Goal: Transaction & Acquisition: Purchase product/service

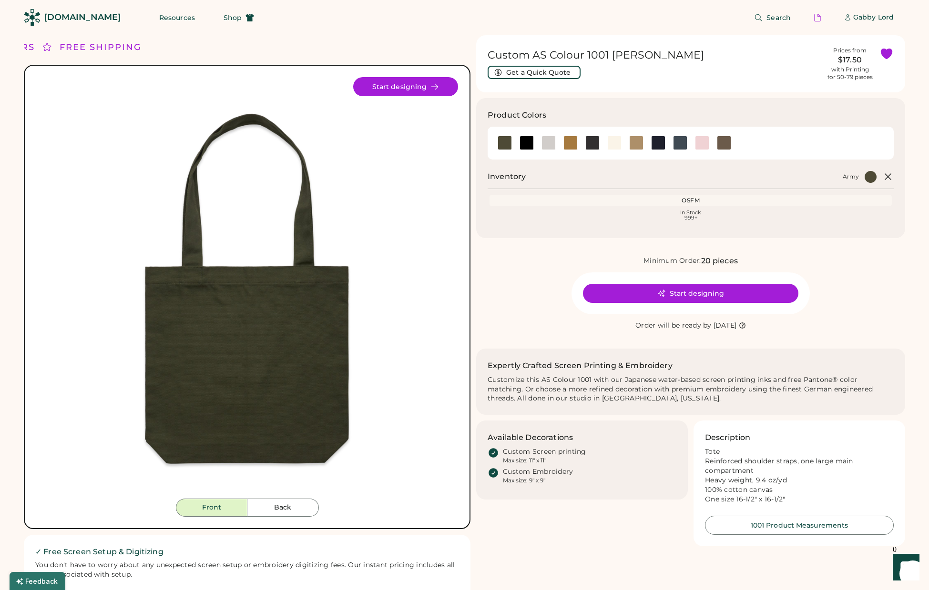
click at [84, 21] on div "[DOMAIN_NAME]" at bounding box center [82, 17] width 76 height 12
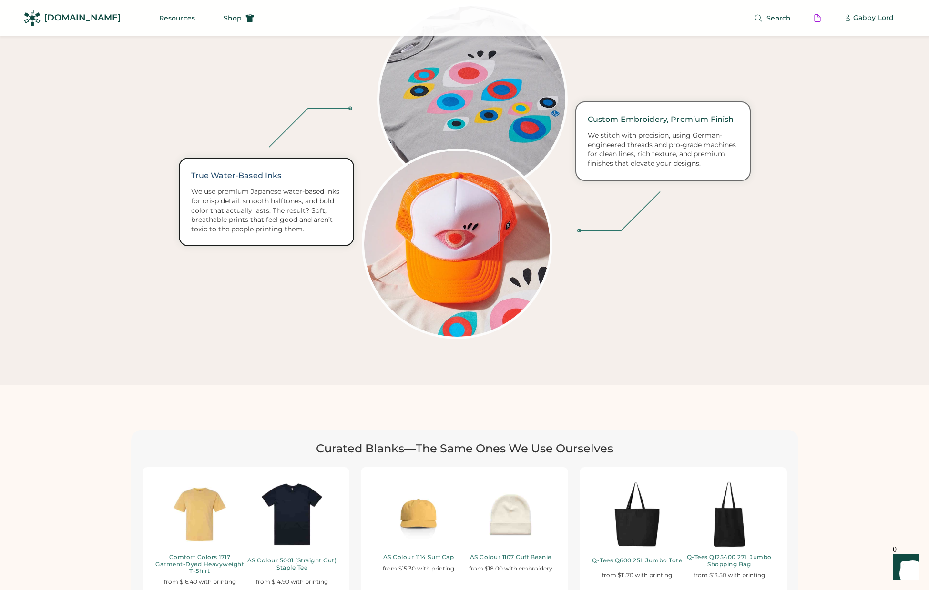
scroll to position [1757, 0]
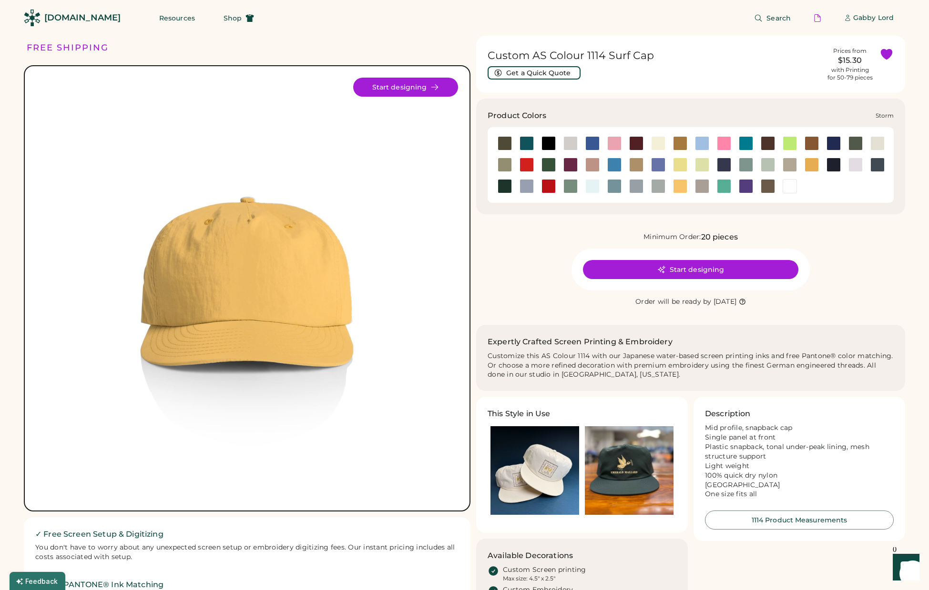
click at [658, 185] on div at bounding box center [658, 186] width 14 height 14
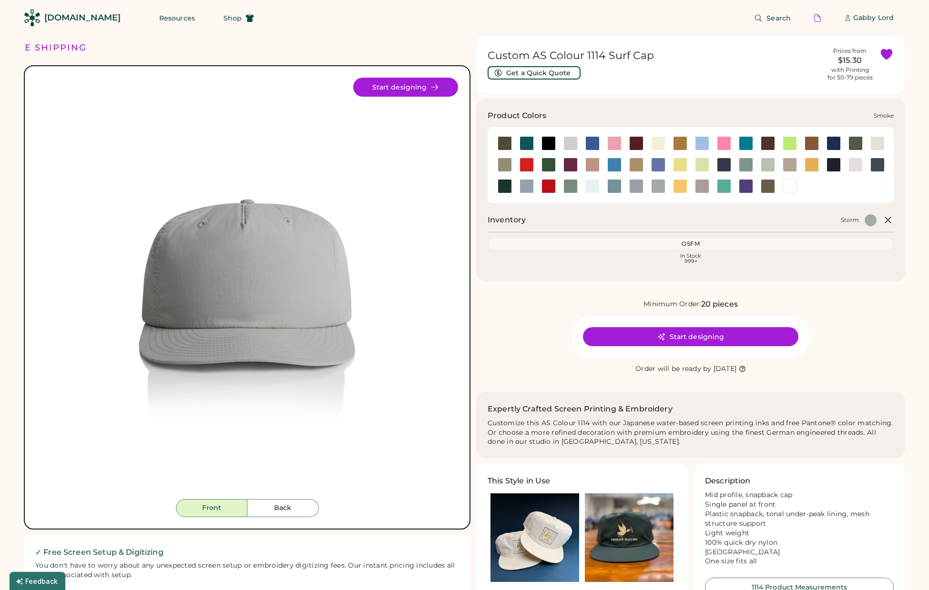
click at [632, 188] on div at bounding box center [636, 186] width 14 height 14
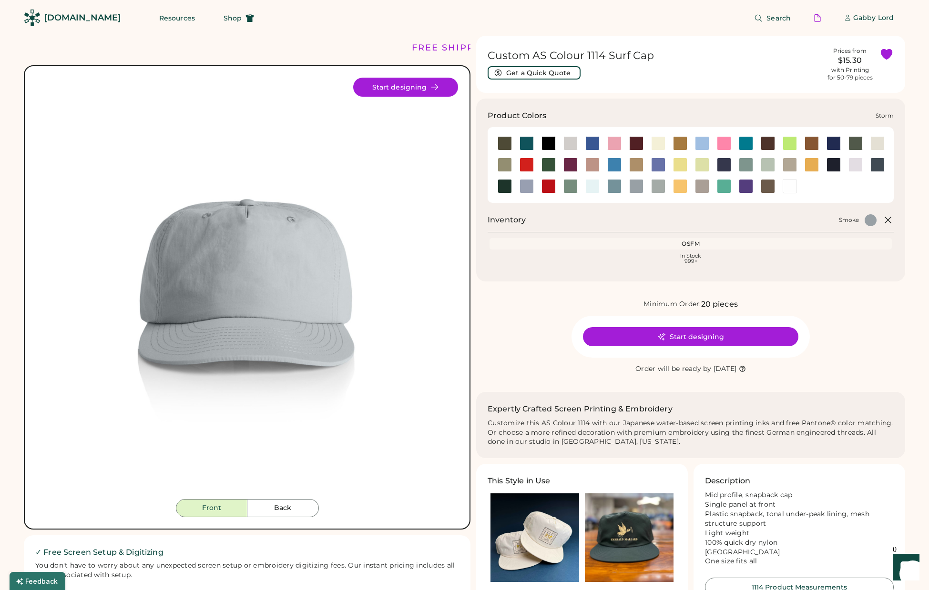
click at [654, 187] on div at bounding box center [658, 186] width 14 height 14
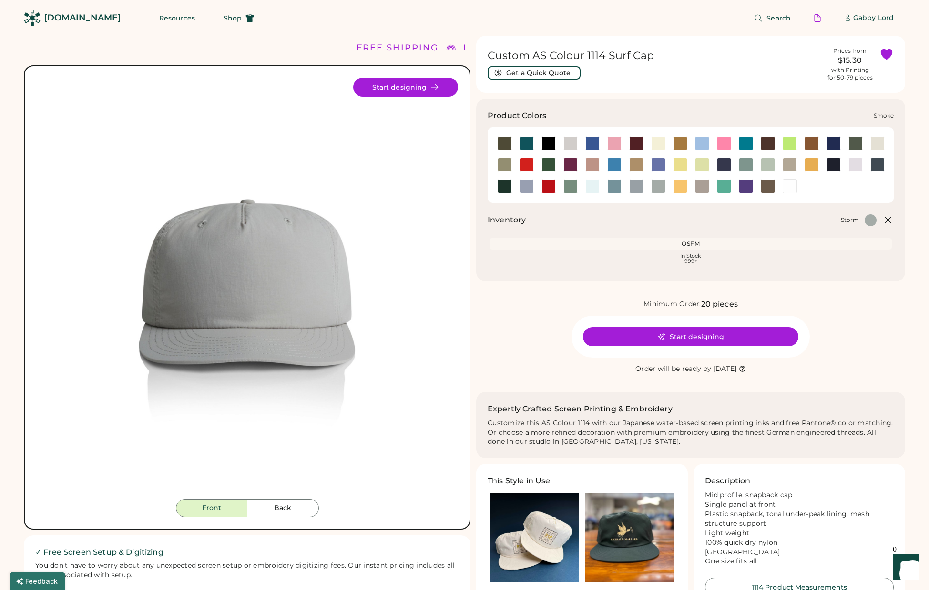
click at [636, 187] on div at bounding box center [636, 186] width 14 height 14
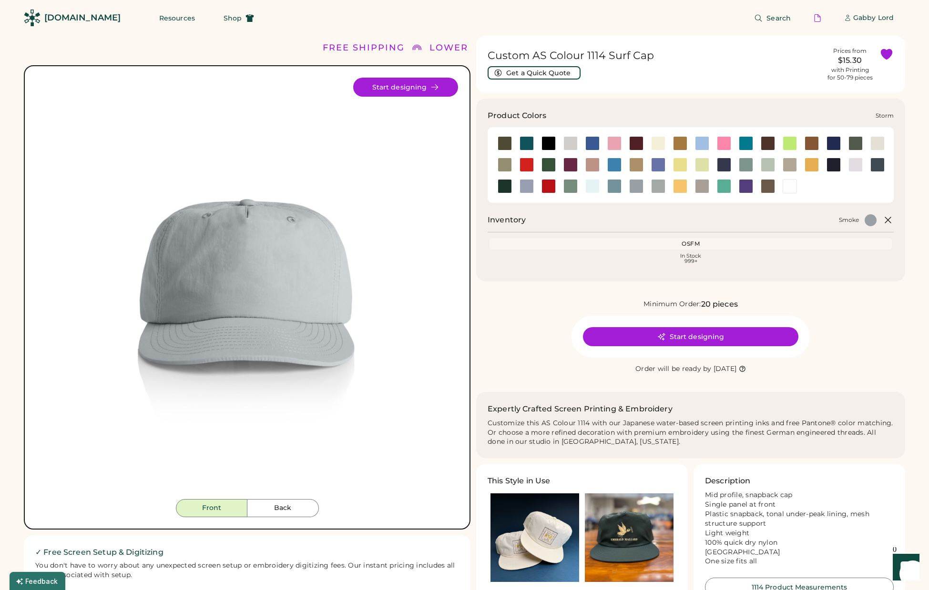
click at [655, 186] on div at bounding box center [658, 186] width 14 height 14
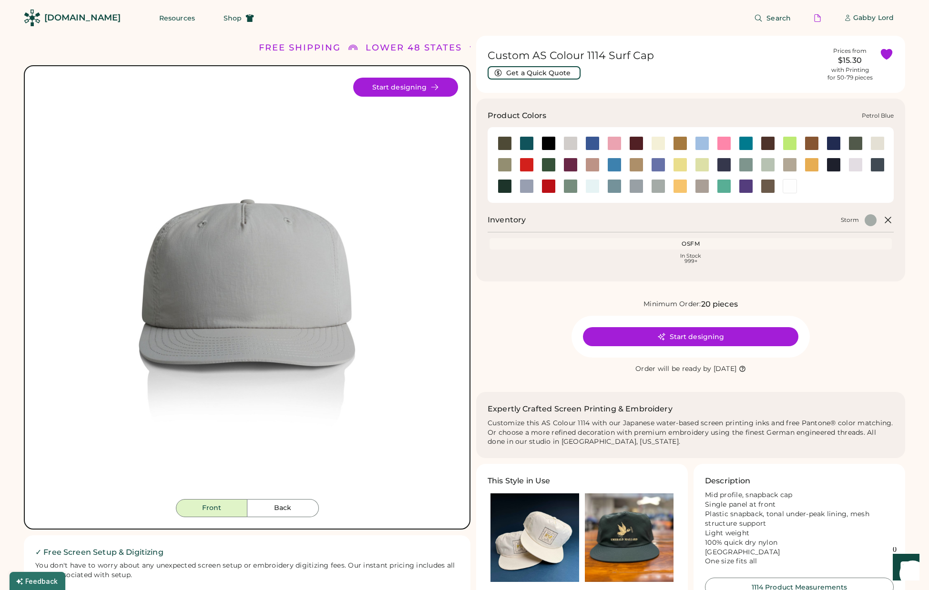
click at [877, 167] on div at bounding box center [877, 165] width 14 height 14
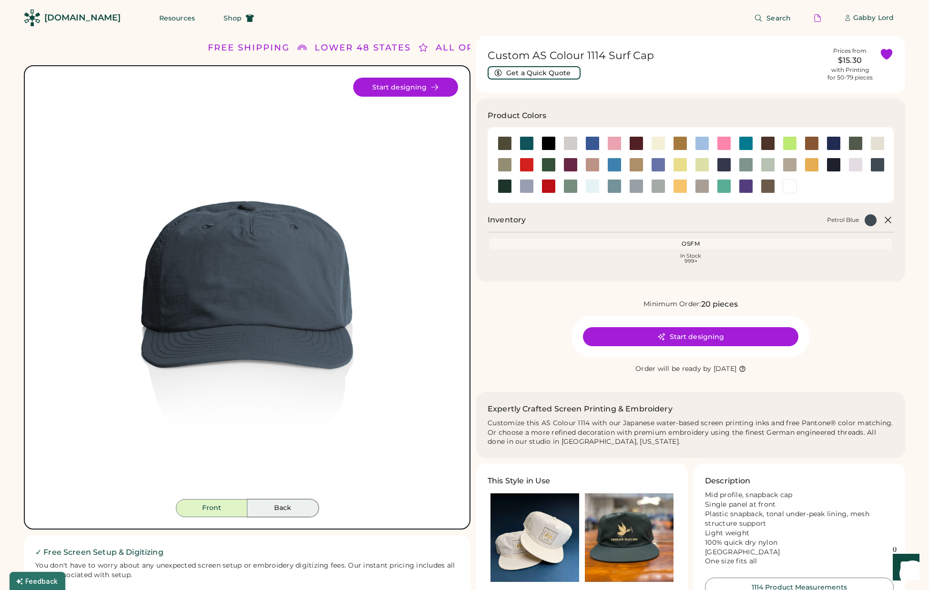
drag, startPoint x: 293, startPoint y: 507, endPoint x: 287, endPoint y: 508, distance: 5.8
click at [292, 507] on button "Back" at bounding box center [282, 508] width 71 height 18
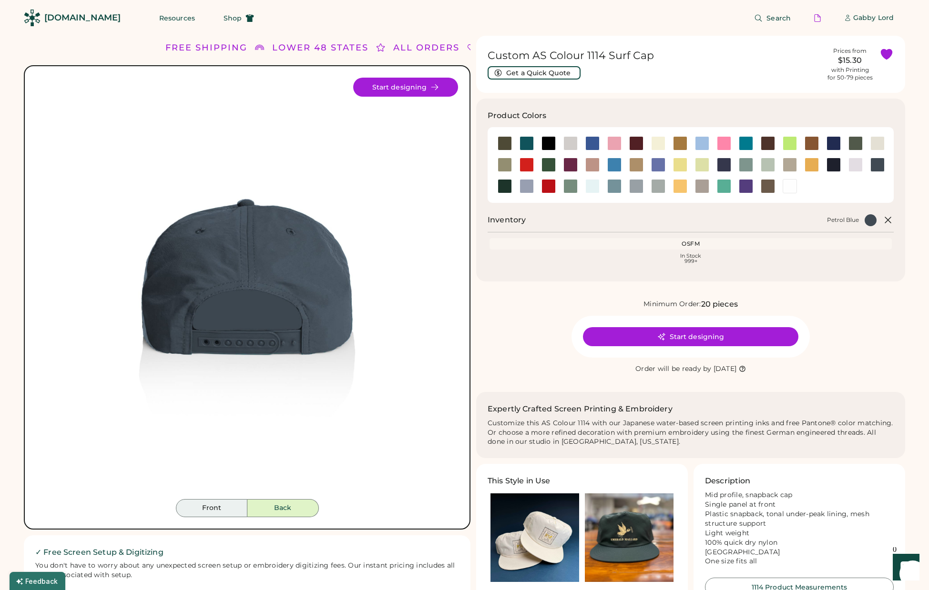
click at [223, 511] on button "Front" at bounding box center [211, 508] width 71 height 18
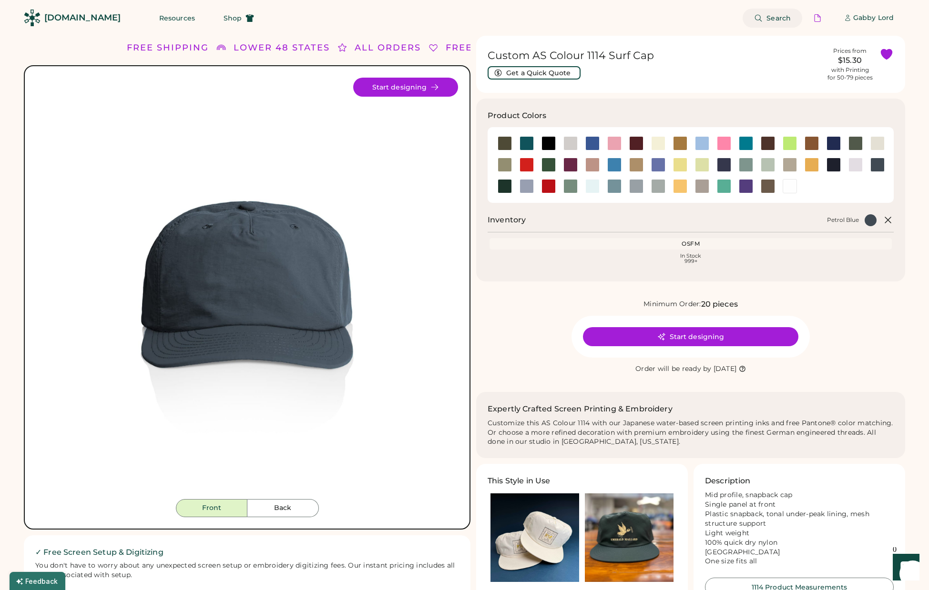
click at [773, 20] on span "Search" at bounding box center [778, 18] width 24 height 7
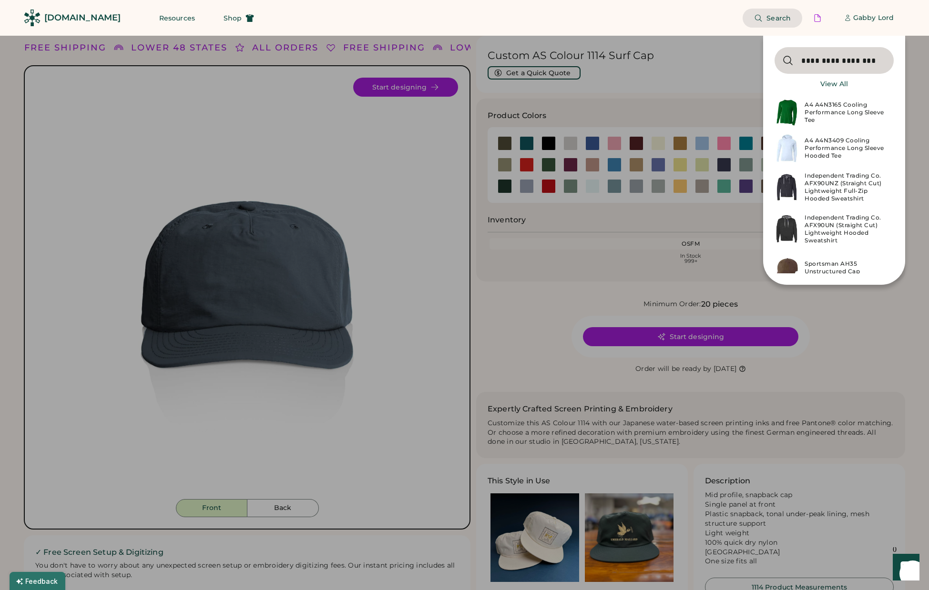
type input "**********"
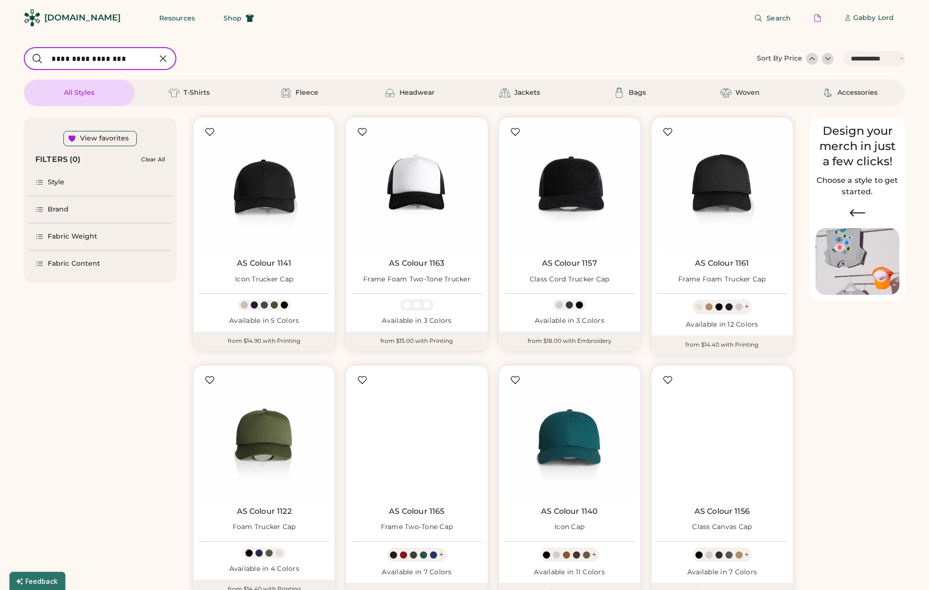
select select "*****"
select select "*"
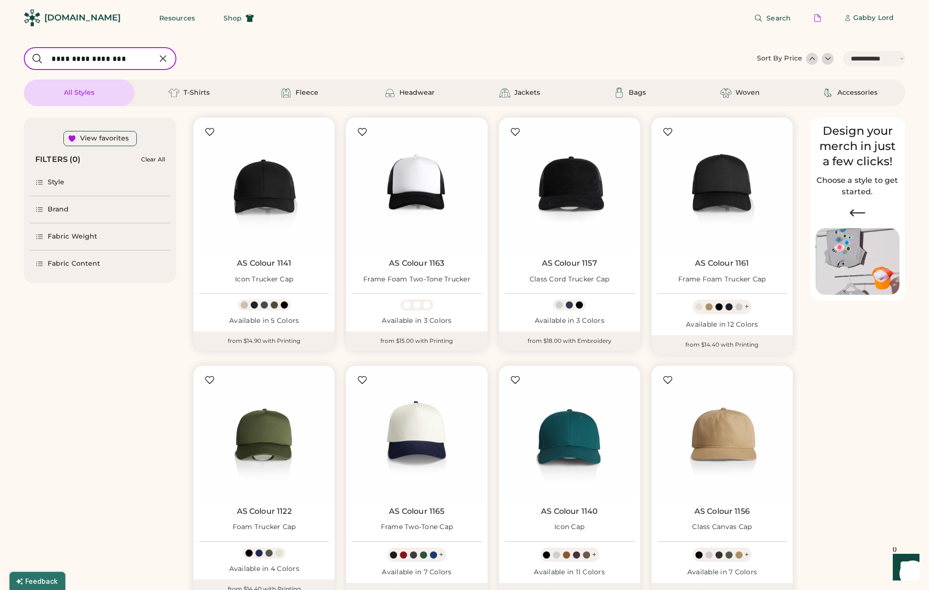
scroll to position [84, 0]
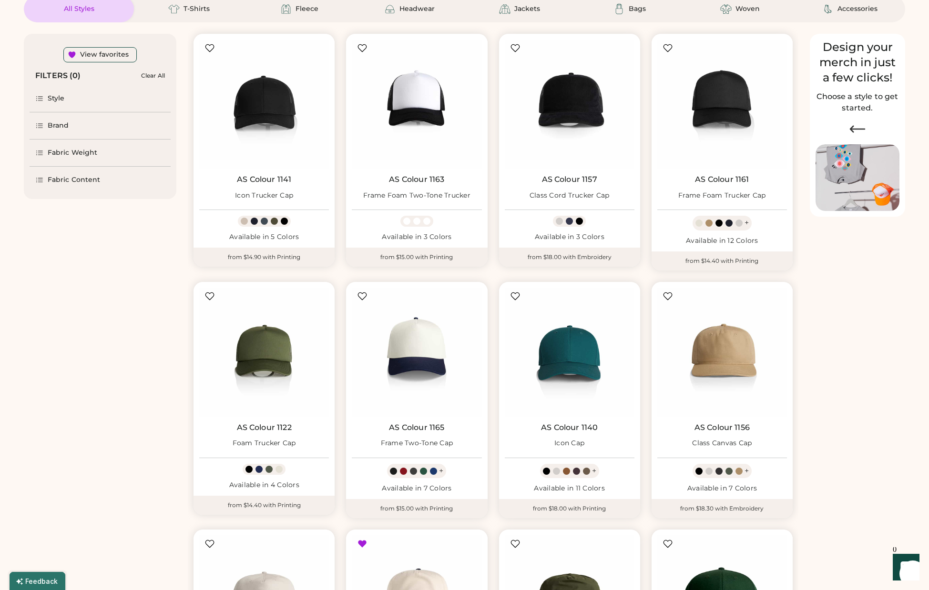
select select "*****"
select select "*"
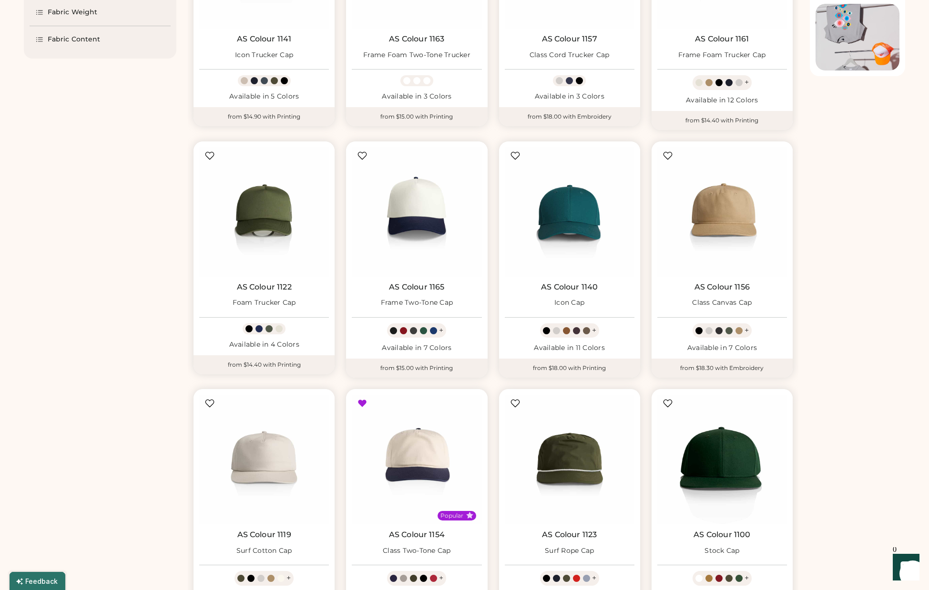
scroll to position [0, 0]
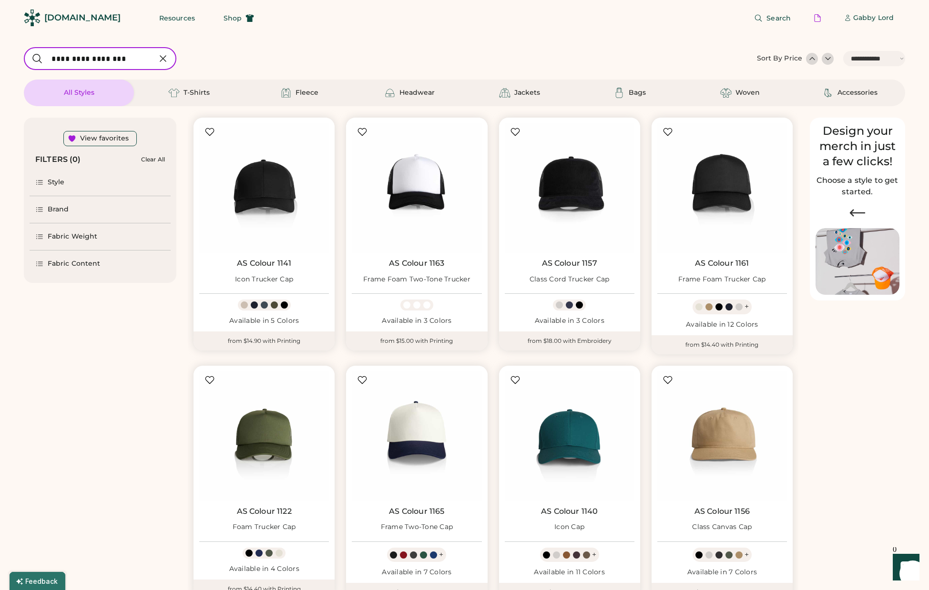
click at [58, 16] on div "[DOMAIN_NAME]" at bounding box center [82, 18] width 76 height 12
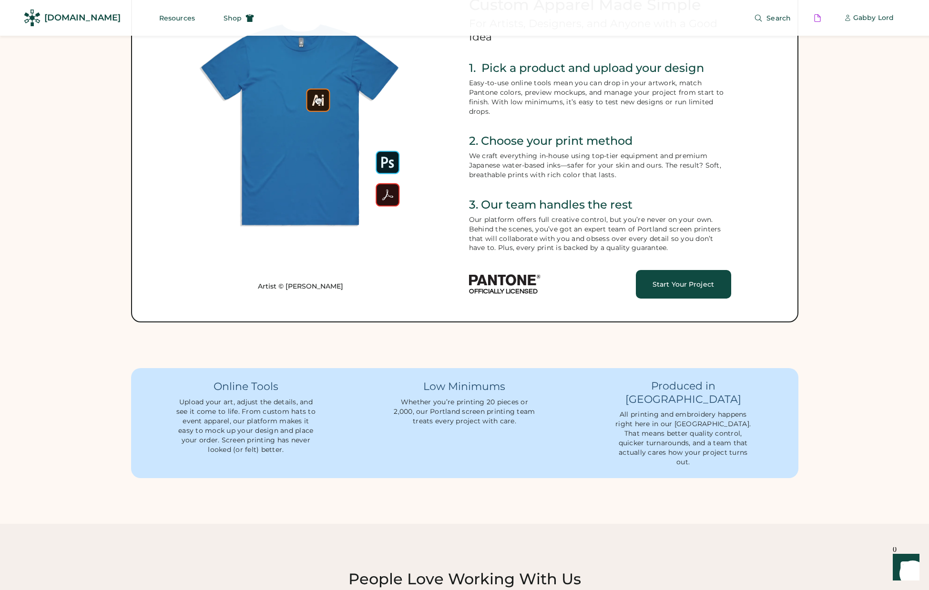
scroll to position [438, 0]
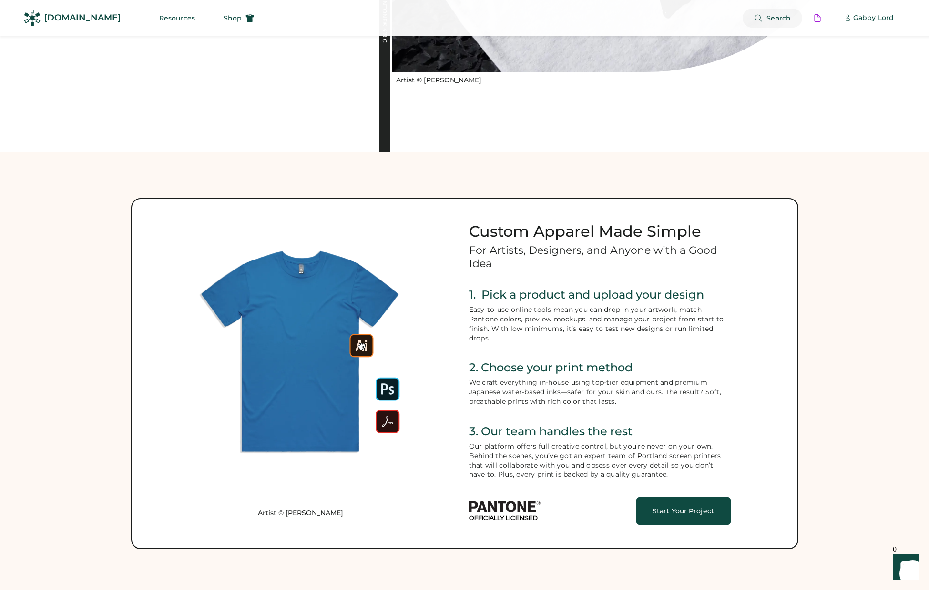
click at [764, 18] on button "Search" at bounding box center [772, 18] width 60 height 19
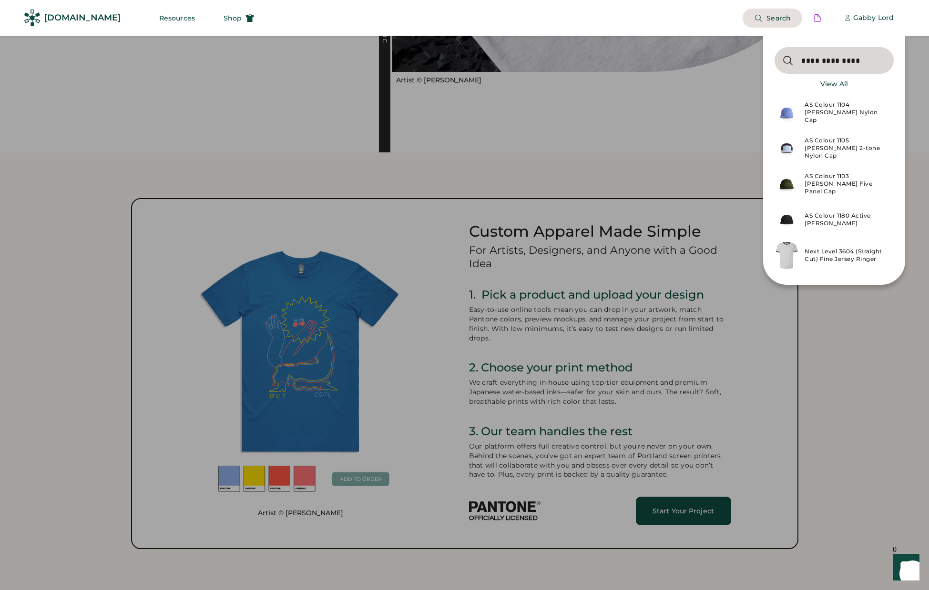
type input "**********"
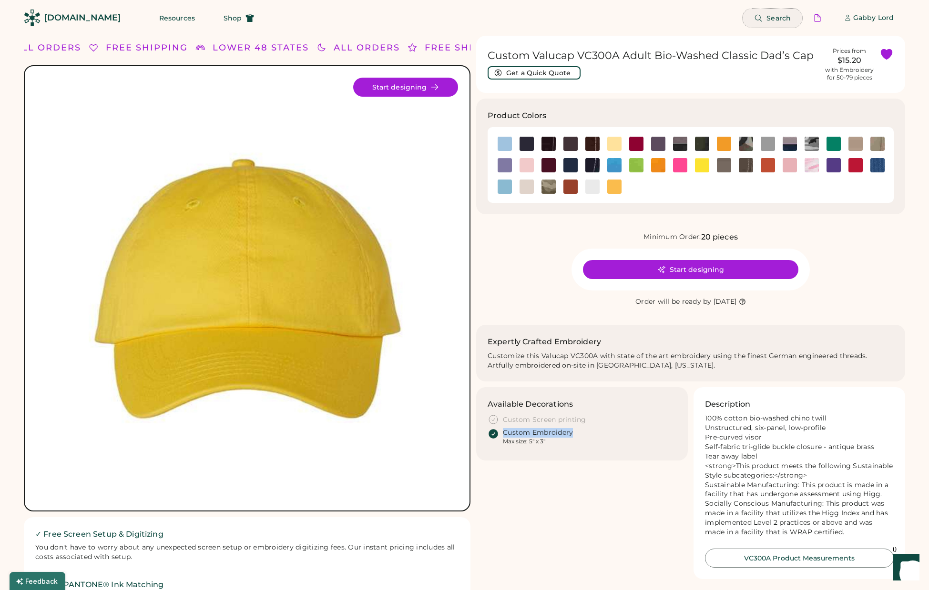
click at [764, 13] on button "Search" at bounding box center [772, 18] width 60 height 19
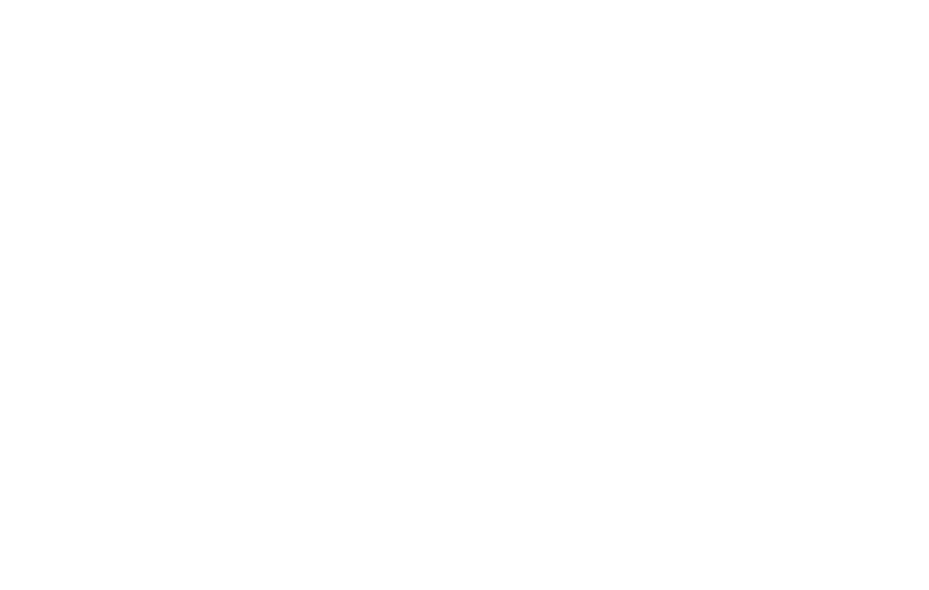
select select "*****"
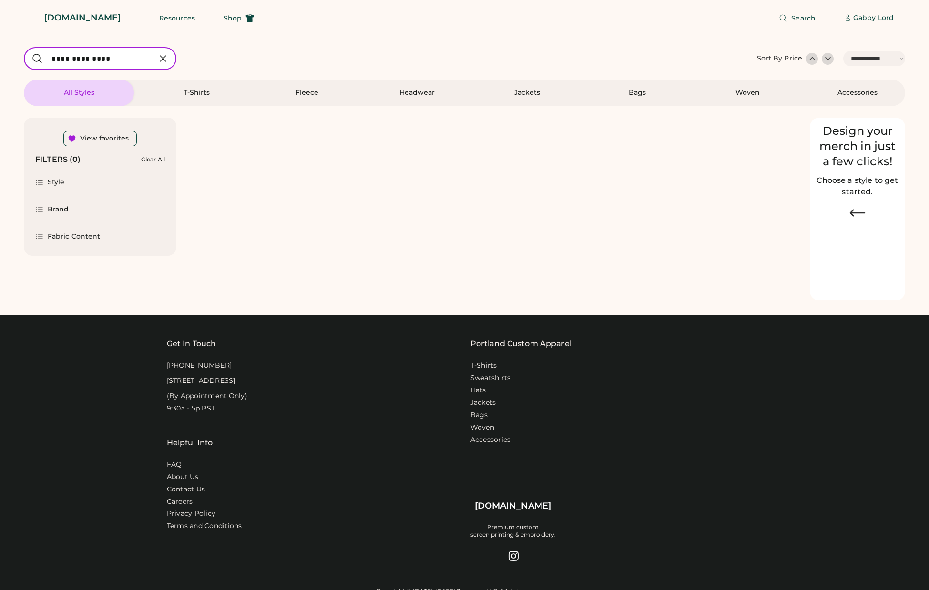
click at [832, 114] on html "**********" at bounding box center [464, 295] width 929 height 590
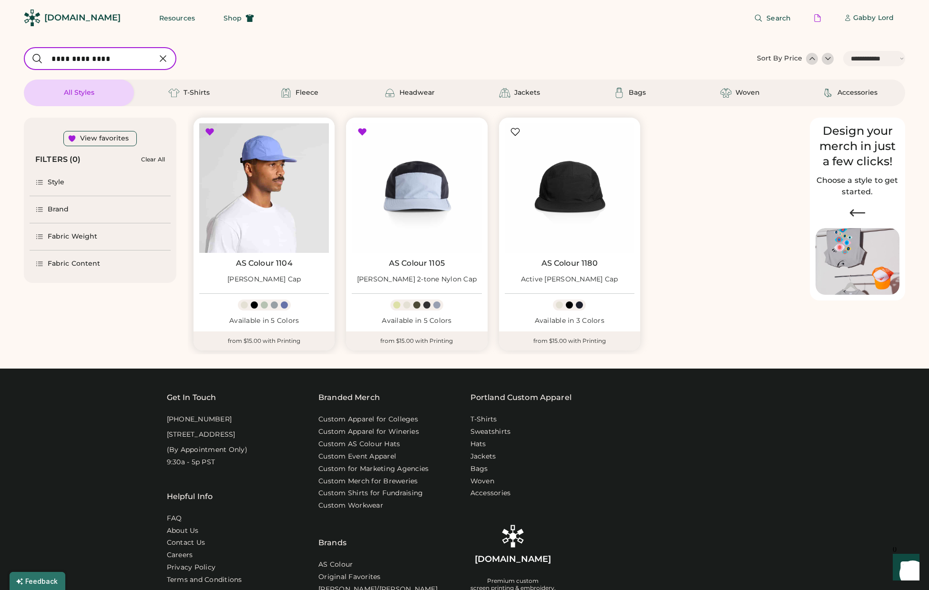
click at [284, 197] on img at bounding box center [264, 188] width 130 height 130
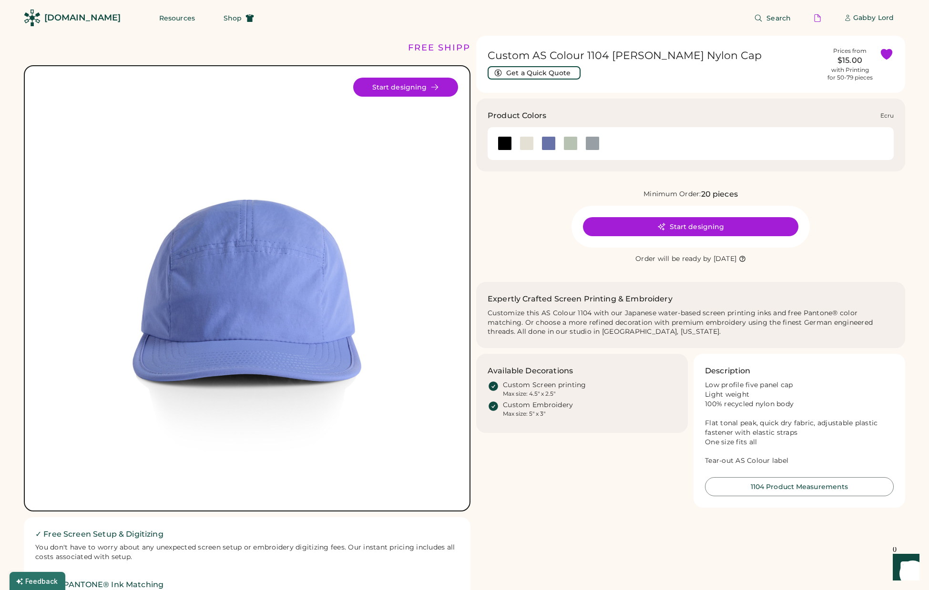
click at [528, 143] on div at bounding box center [526, 143] width 14 height 14
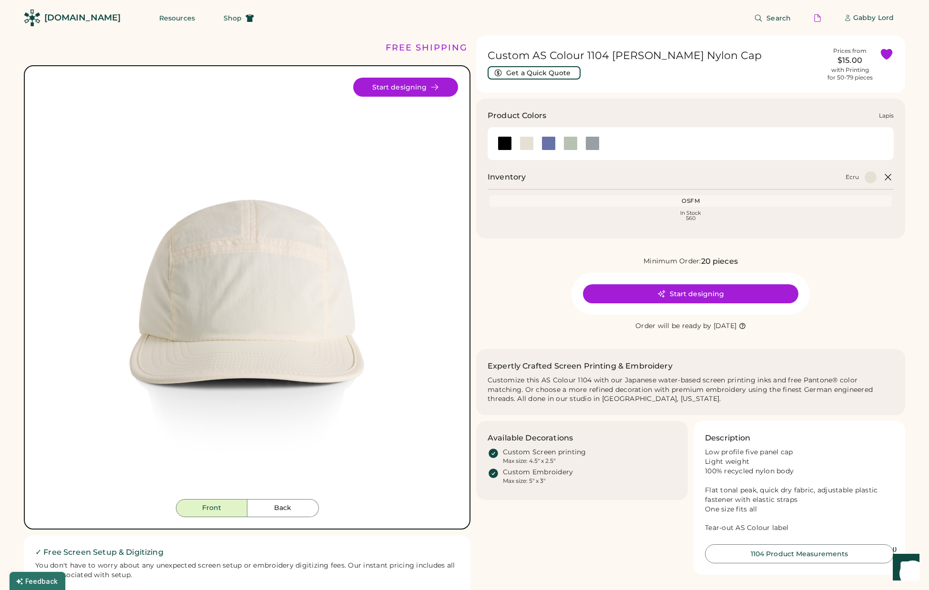
click at [541, 142] on div at bounding box center [548, 143] width 14 height 14
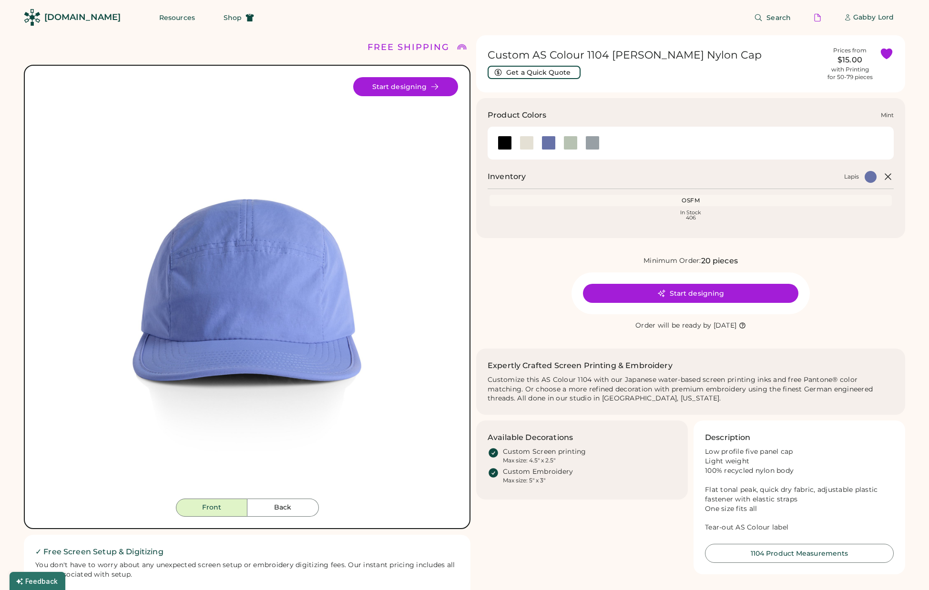
click at [567, 141] on div at bounding box center [570, 143] width 14 height 14
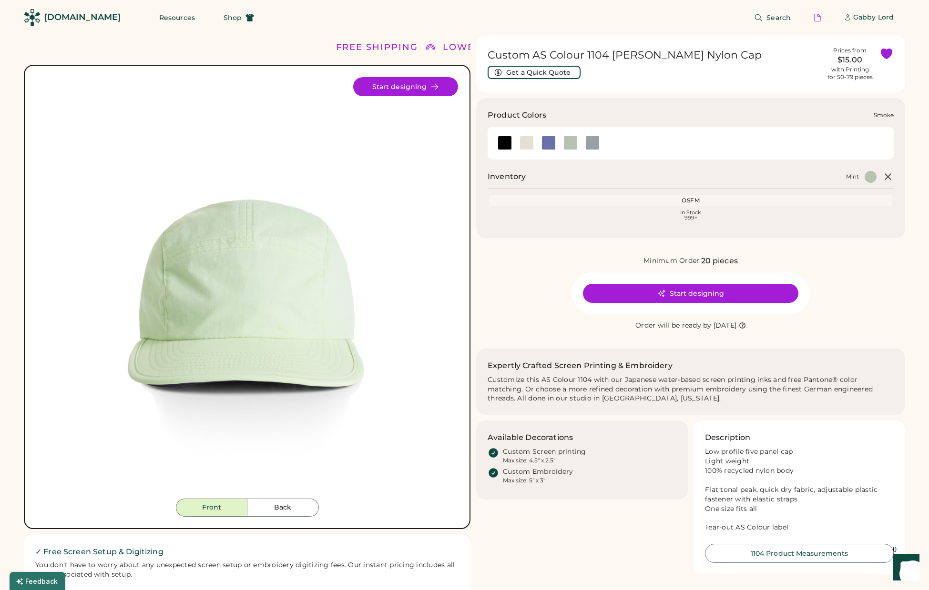
click at [594, 141] on div at bounding box center [592, 143] width 14 height 14
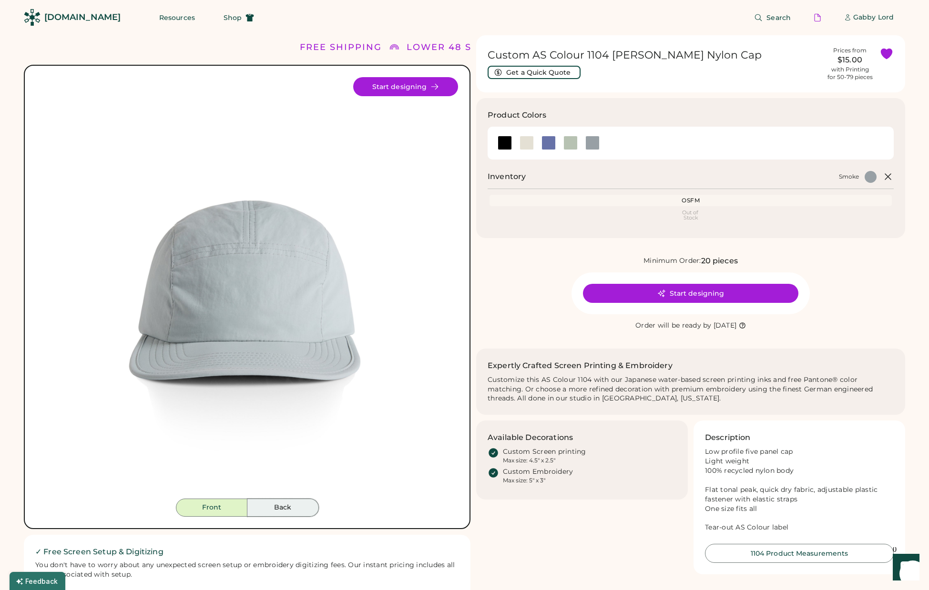
click at [263, 503] on button "Back" at bounding box center [282, 508] width 71 height 18
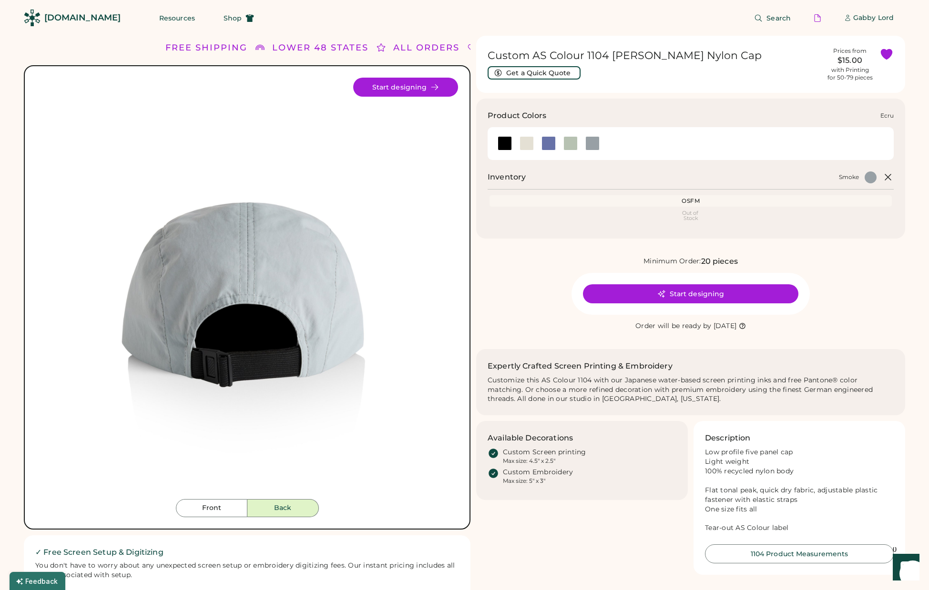
click at [526, 144] on div at bounding box center [526, 143] width 14 height 14
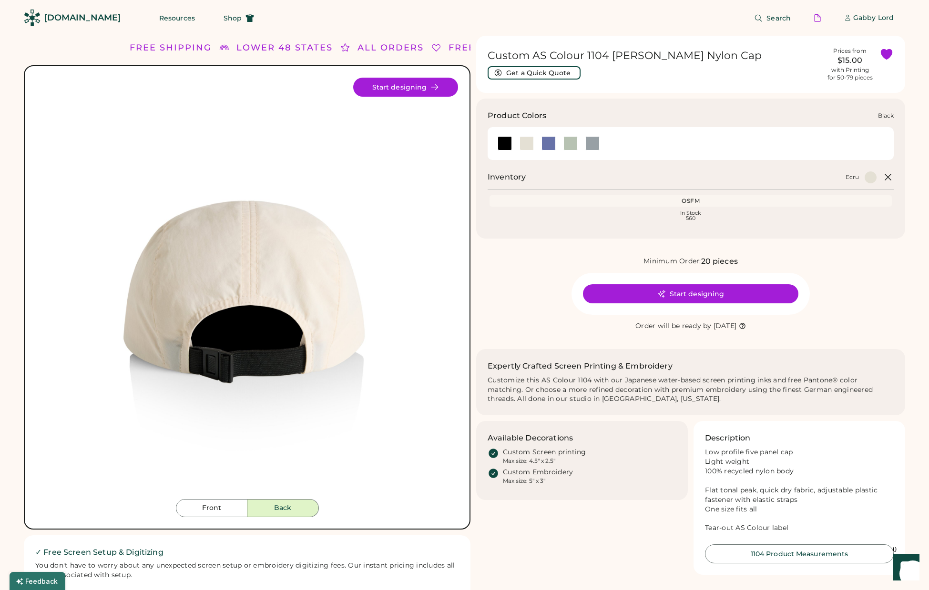
click at [500, 142] on div at bounding box center [504, 143] width 14 height 14
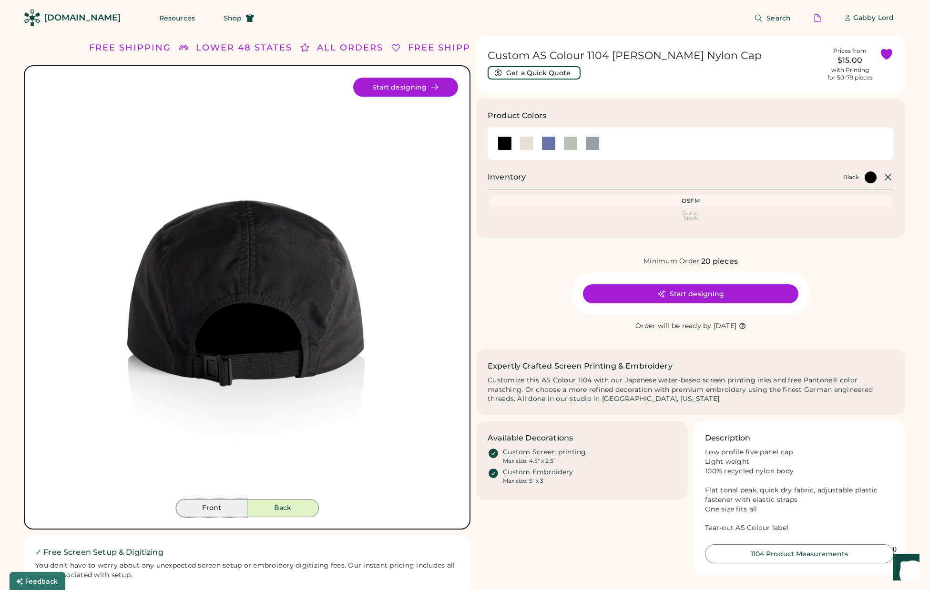
click at [186, 508] on button "Front" at bounding box center [211, 508] width 71 height 18
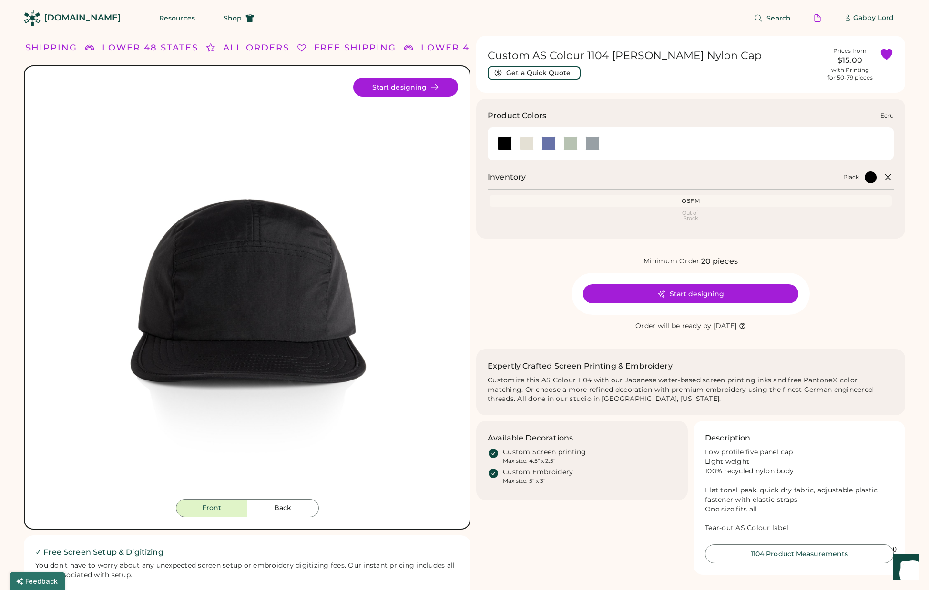
click at [526, 141] on div at bounding box center [526, 143] width 14 height 14
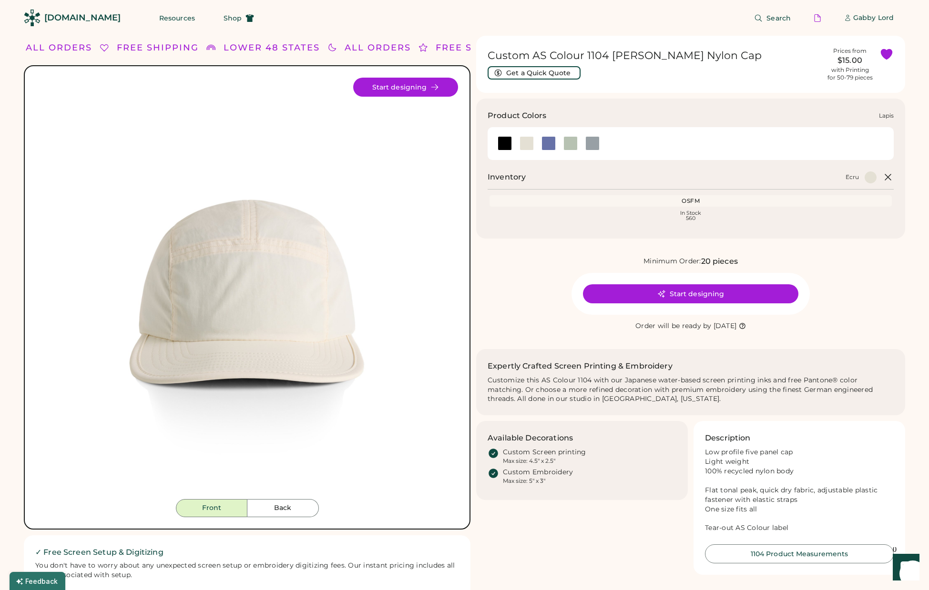
click at [549, 146] on div at bounding box center [548, 143] width 14 height 14
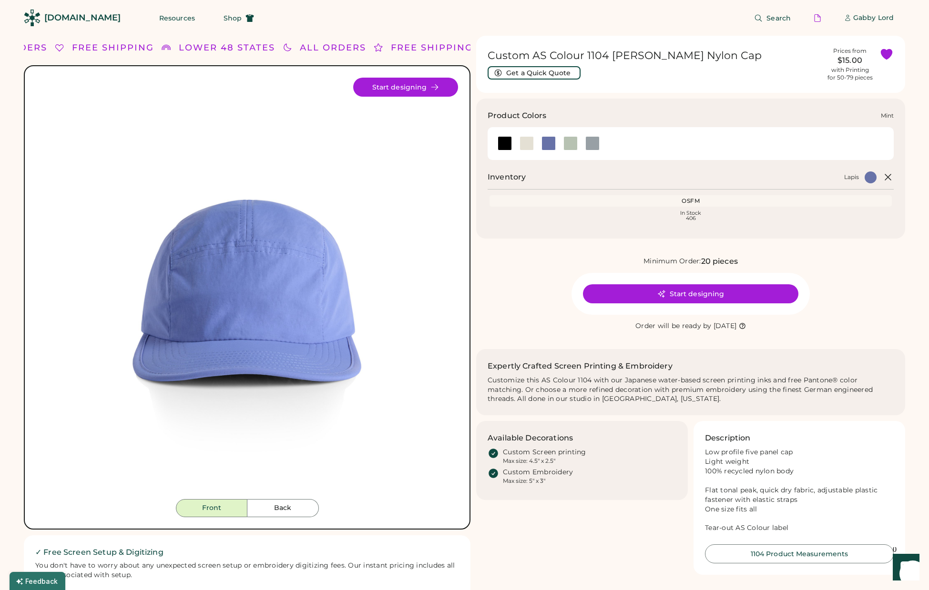
click at [563, 145] on div at bounding box center [570, 143] width 22 height 14
click at [572, 144] on div at bounding box center [570, 143] width 14 height 14
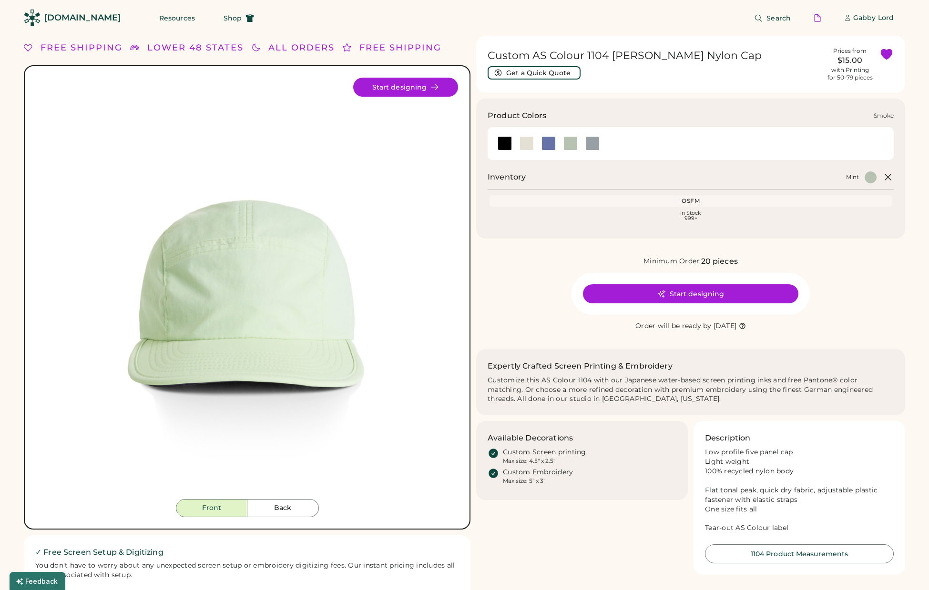
click at [587, 143] on div at bounding box center [592, 143] width 14 height 14
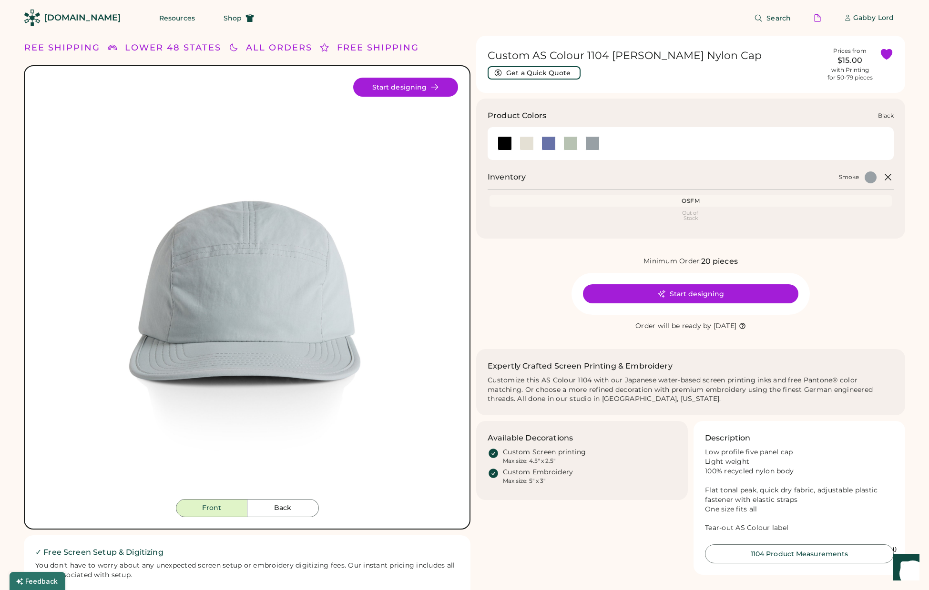
click at [503, 144] on div at bounding box center [504, 143] width 14 height 14
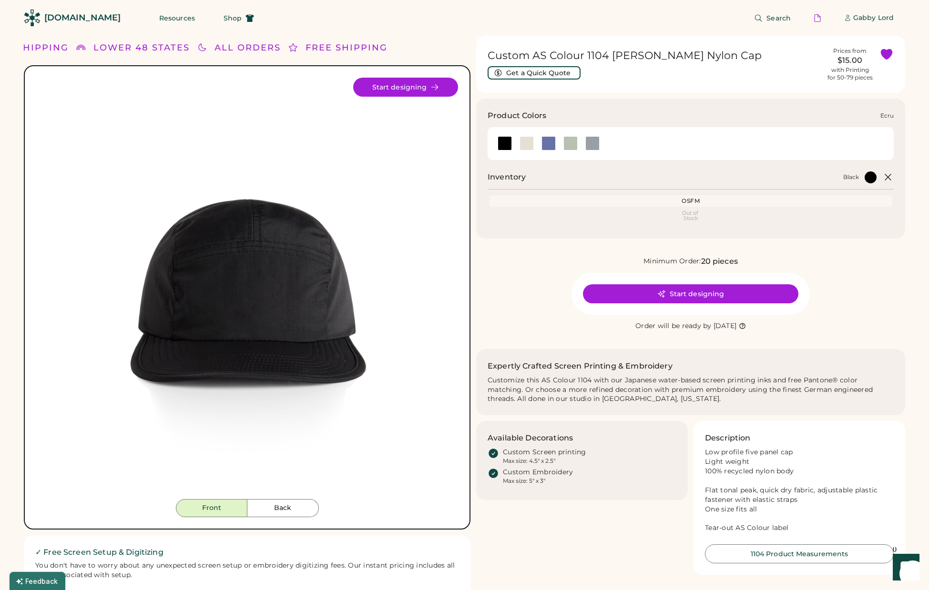
click at [524, 143] on div at bounding box center [526, 143] width 14 height 14
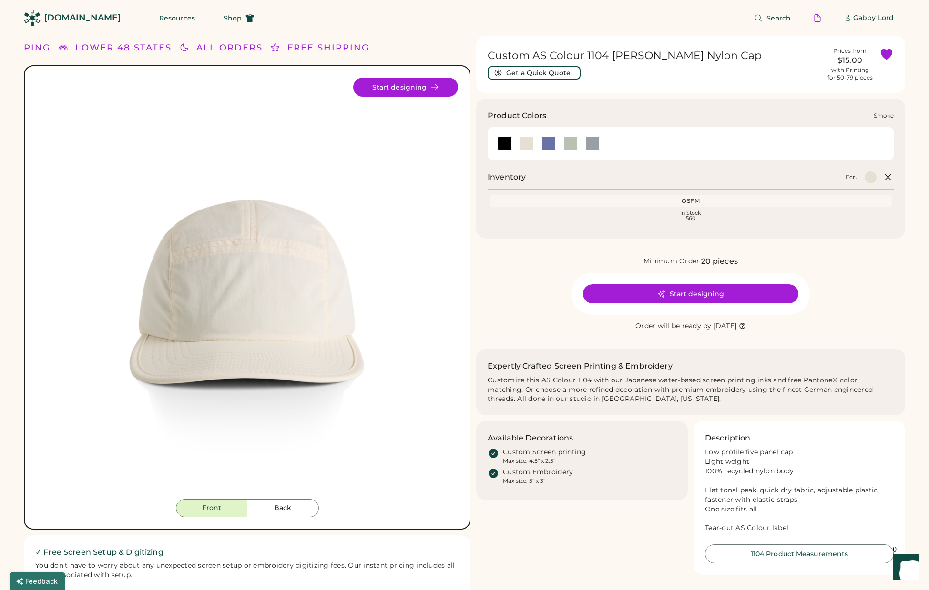
click at [590, 144] on div at bounding box center [592, 143] width 14 height 14
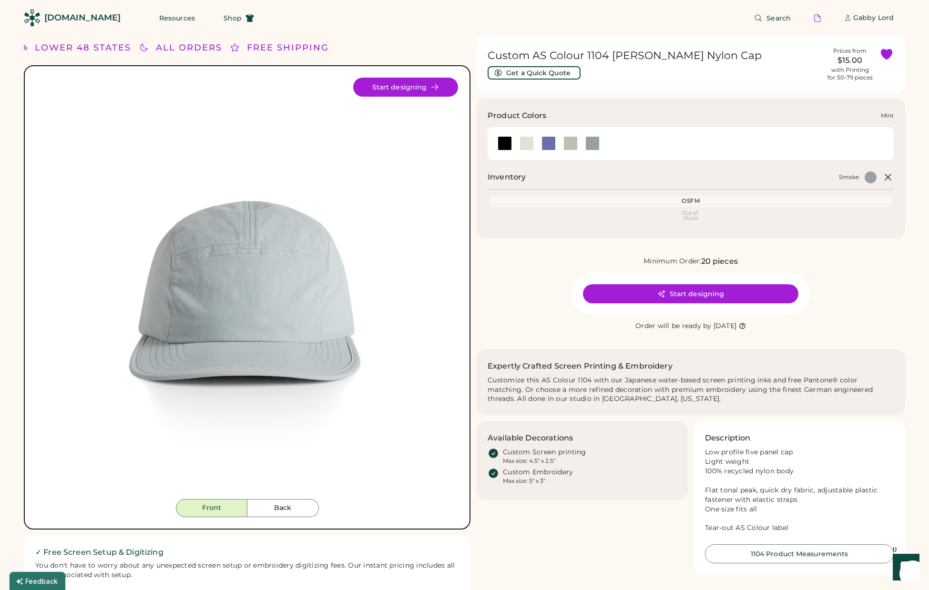
click at [570, 144] on div at bounding box center [570, 143] width 14 height 14
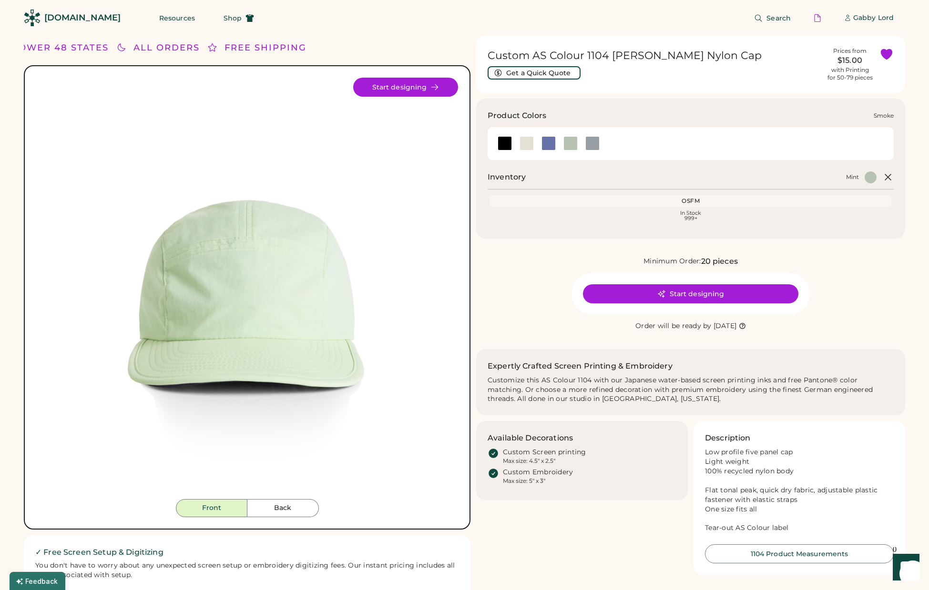
click at [592, 145] on div at bounding box center [592, 143] width 14 height 14
